Goal: Navigation & Orientation: Find specific page/section

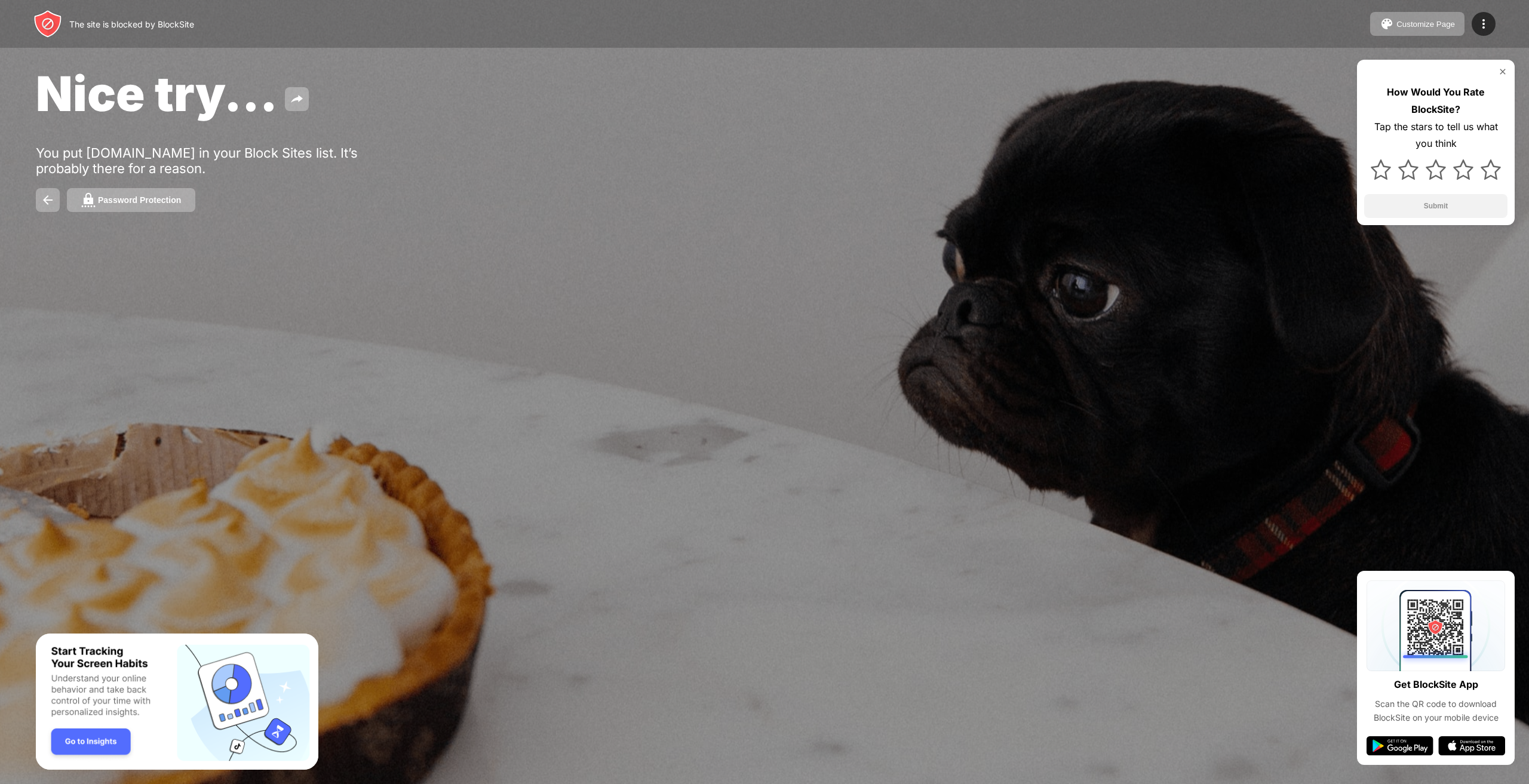
drag, startPoint x: 311, startPoint y: 258, endPoint x: 298, endPoint y: 246, distance: 17.7
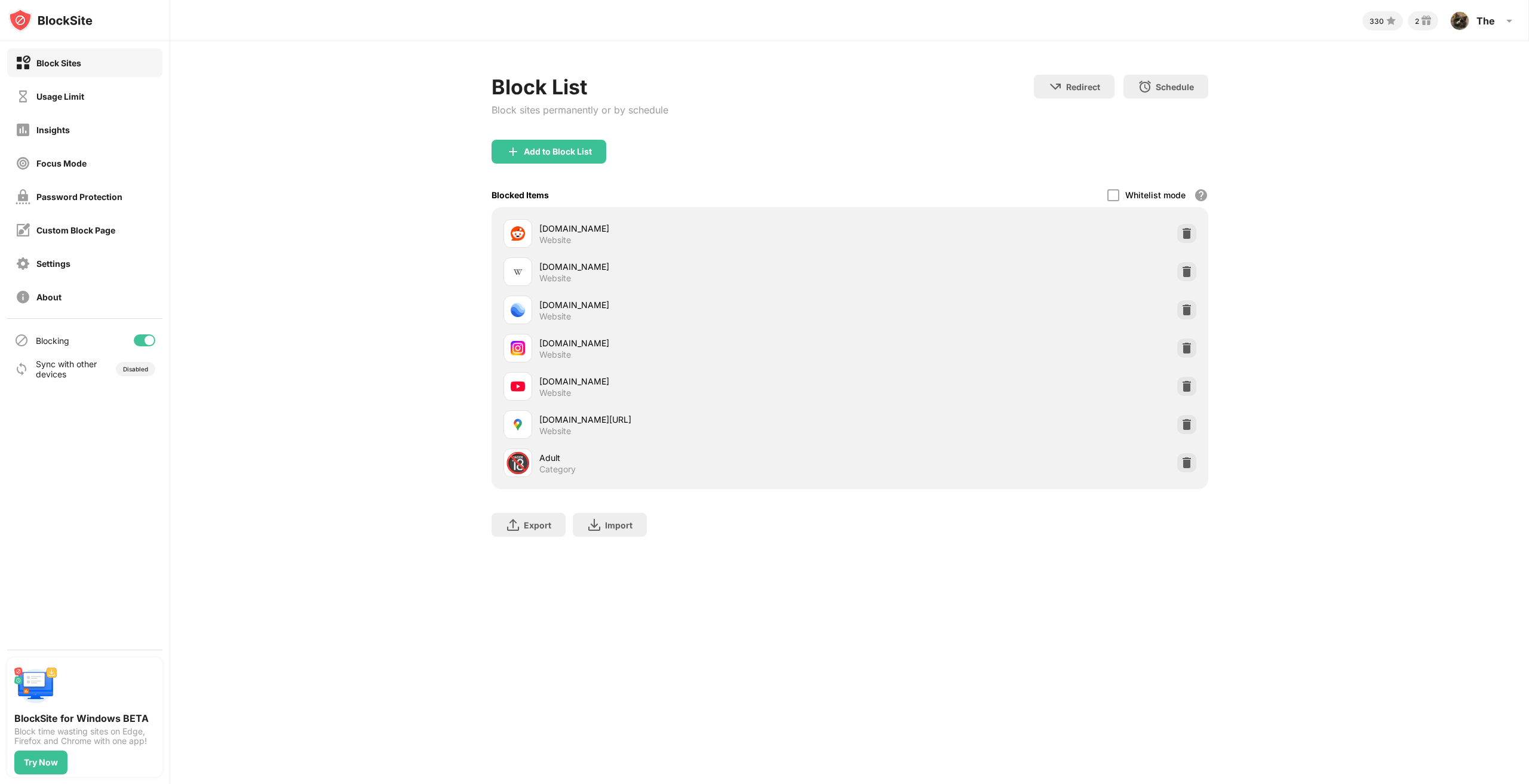
click at [137, 342] on div at bounding box center [145, 340] width 22 height 12
